Goal: Task Accomplishment & Management: Use online tool/utility

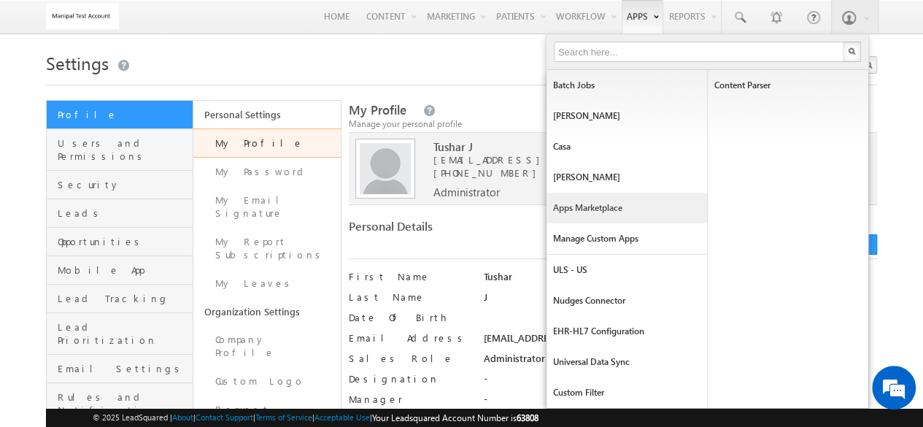
click at [572, 221] on link "Apps Marketplace" at bounding box center [626, 208] width 160 height 31
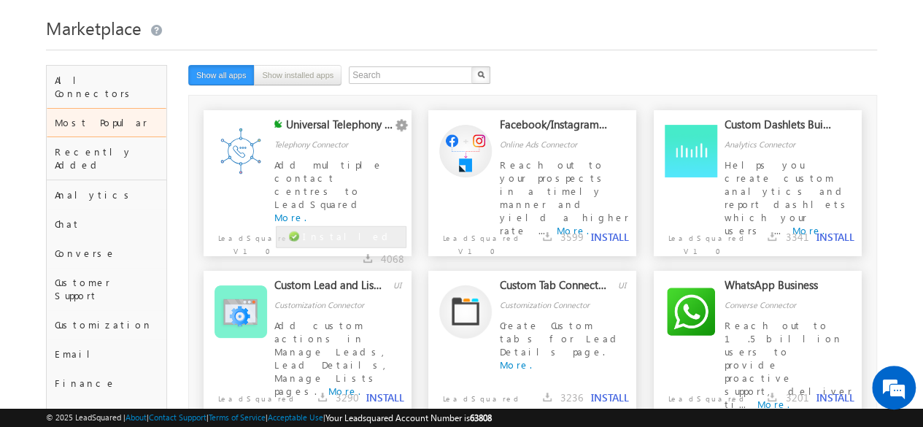
scroll to position [23, 0]
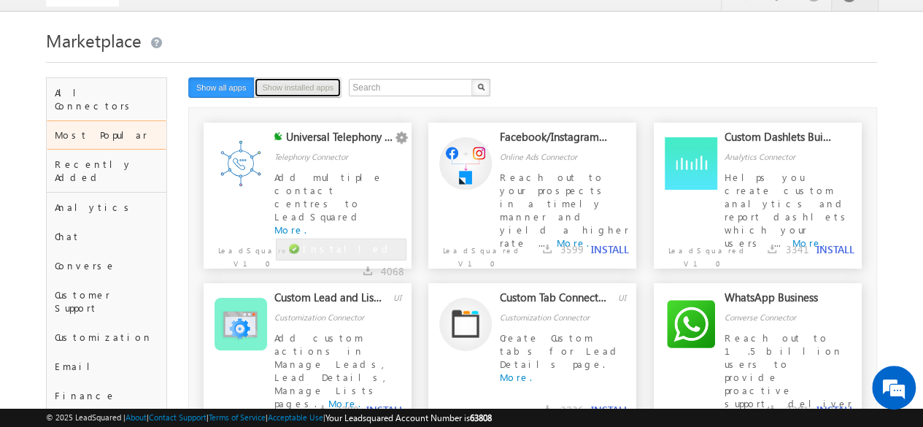
click at [301, 87] on button "Show installed apps" at bounding box center [298, 87] width 88 height 20
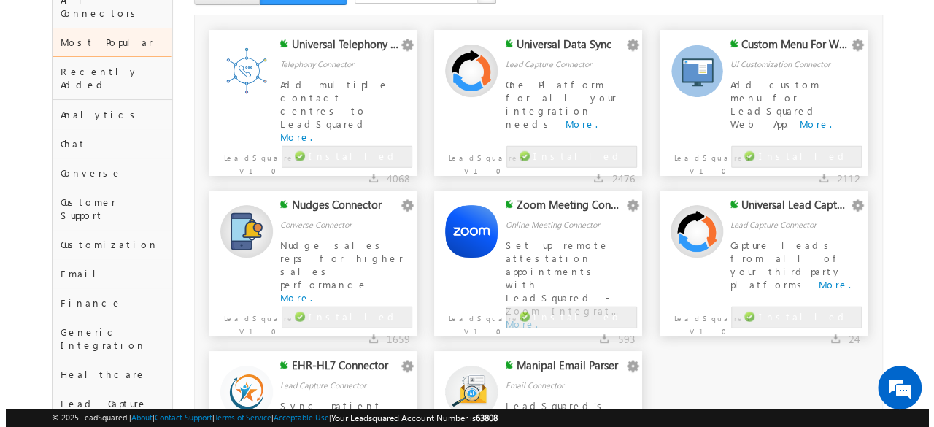
scroll to position [117, 0]
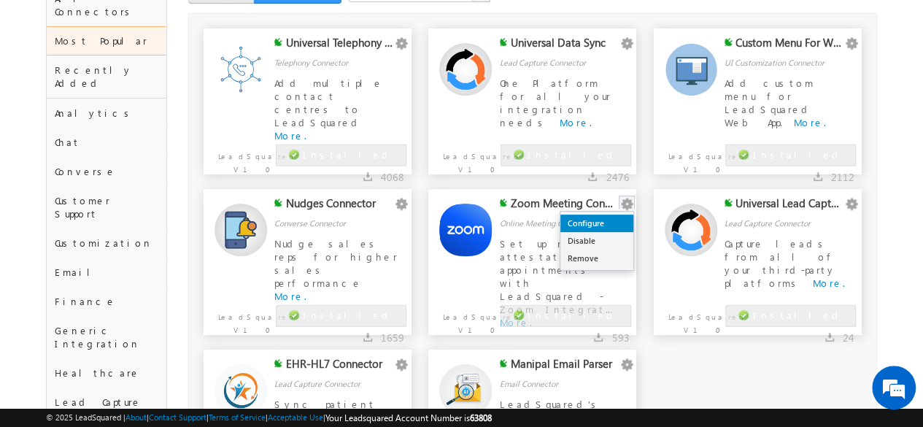
click at [608, 225] on link "Configure" at bounding box center [596, 223] width 73 height 18
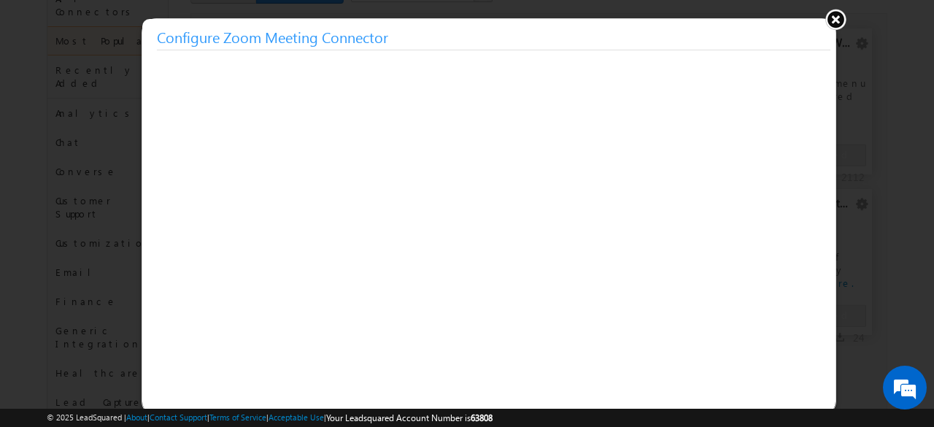
scroll to position [0, 0]
